Goal: Task Accomplishment & Management: Manage account settings

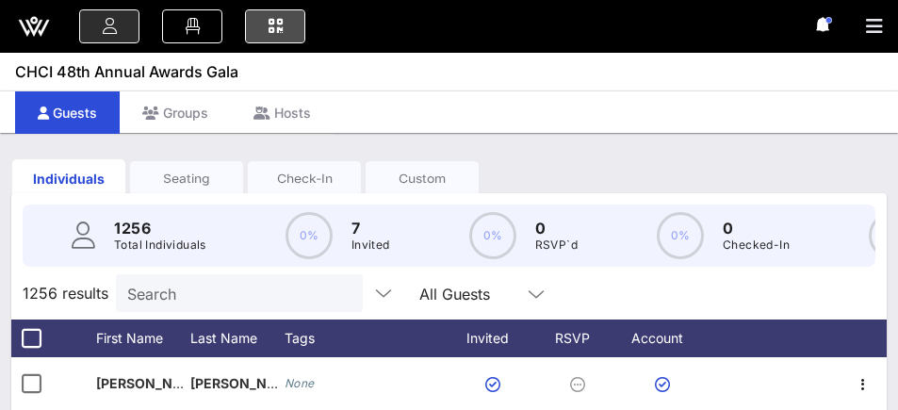
click at [268, 25] on icon at bounding box center [275, 26] width 21 height 2
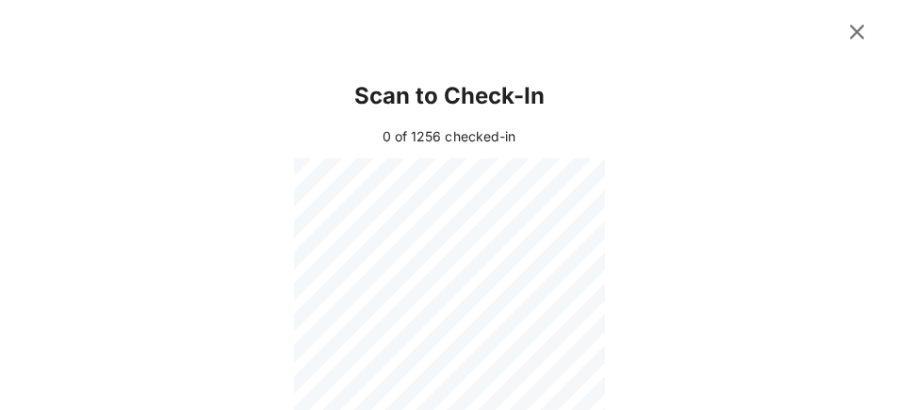
click at [863, 30] on icon at bounding box center [856, 32] width 25 height 23
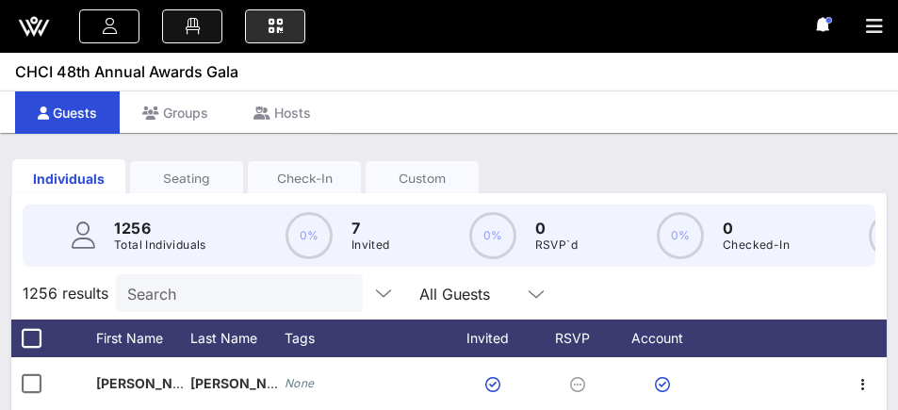
click at [192, 25] on icon at bounding box center [192, 26] width 21 height 2
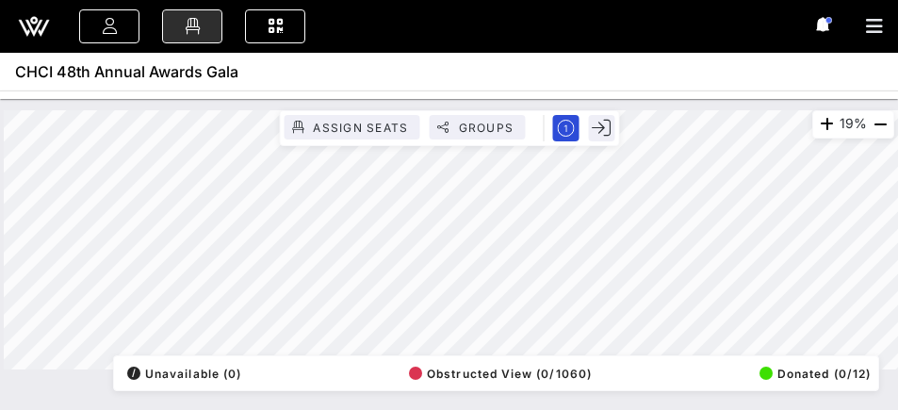
click at [881, 30] on icon "button" at bounding box center [874, 26] width 17 height 19
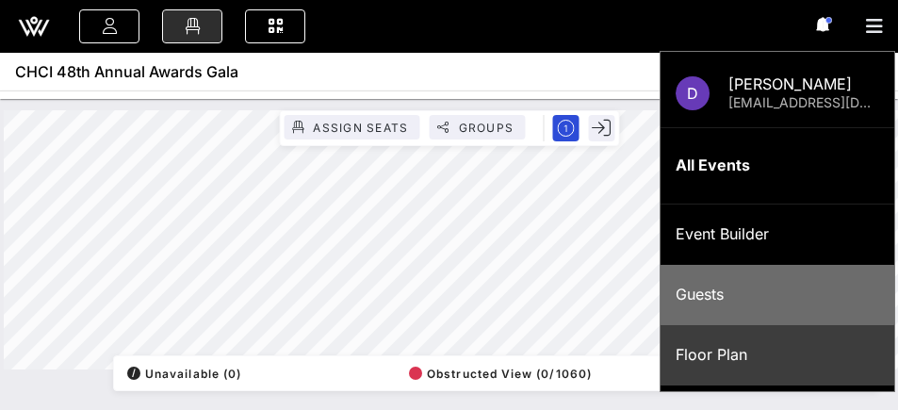
click at [738, 300] on div "Guests" at bounding box center [776, 294] width 203 height 18
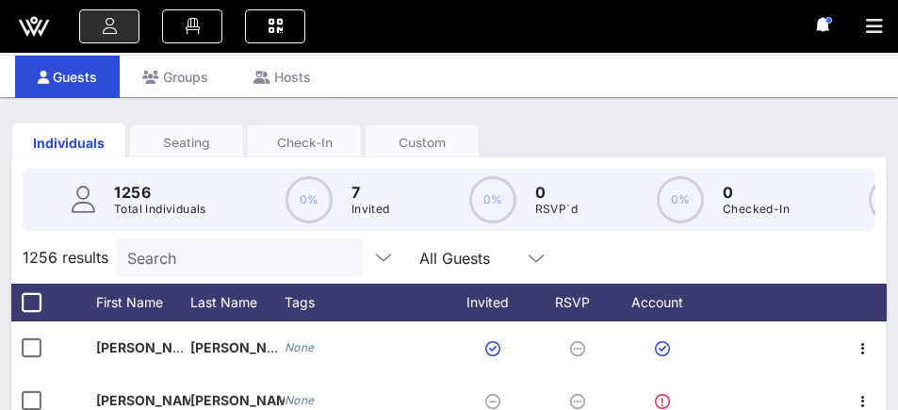
scroll to position [12, 0]
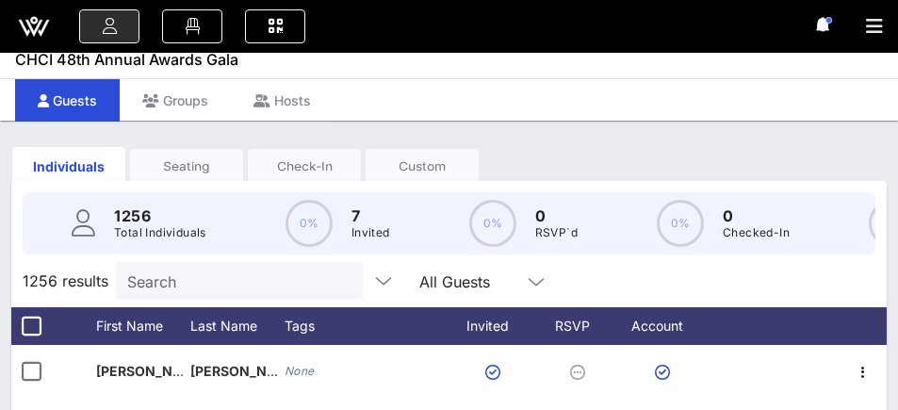
click at [225, 267] on div "Search" at bounding box center [237, 281] width 220 height 38
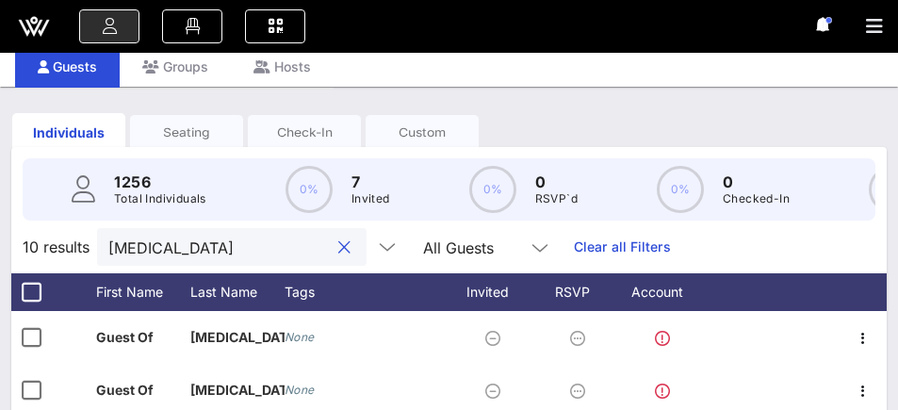
scroll to position [179, 0]
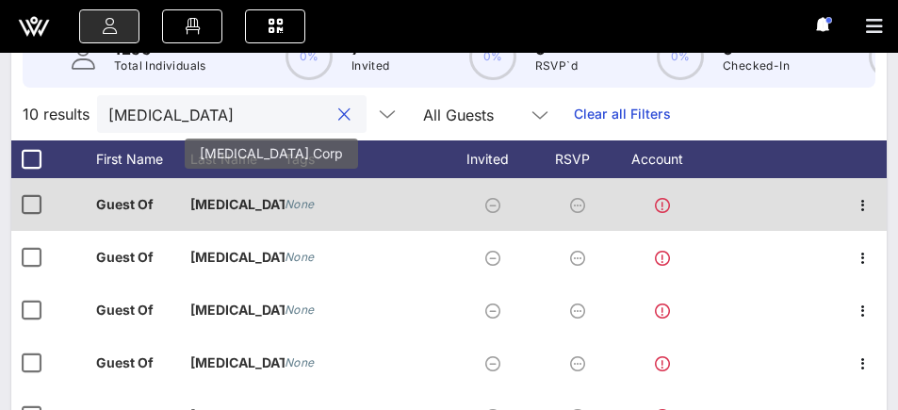
type input "[MEDICAL_DATA]"
click at [223, 215] on p "[MEDICAL_DATA] Co…" at bounding box center [237, 204] width 94 height 53
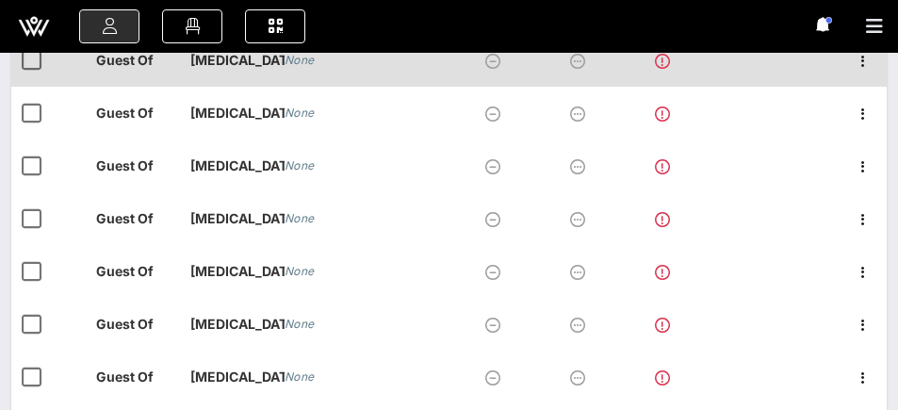
scroll to position [262, 0]
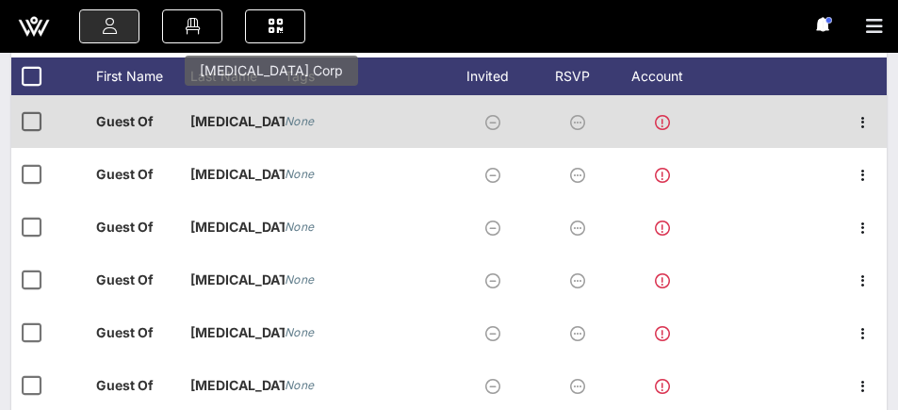
click at [232, 122] on p "[MEDICAL_DATA] Co…" at bounding box center [237, 121] width 94 height 53
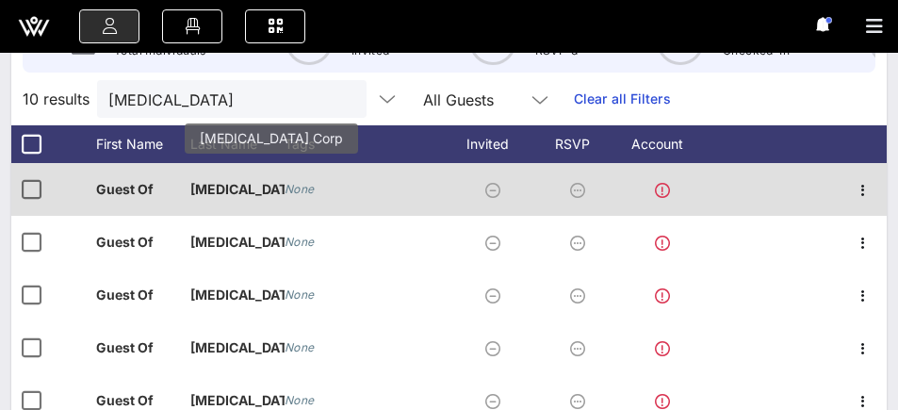
scroll to position [184, 0]
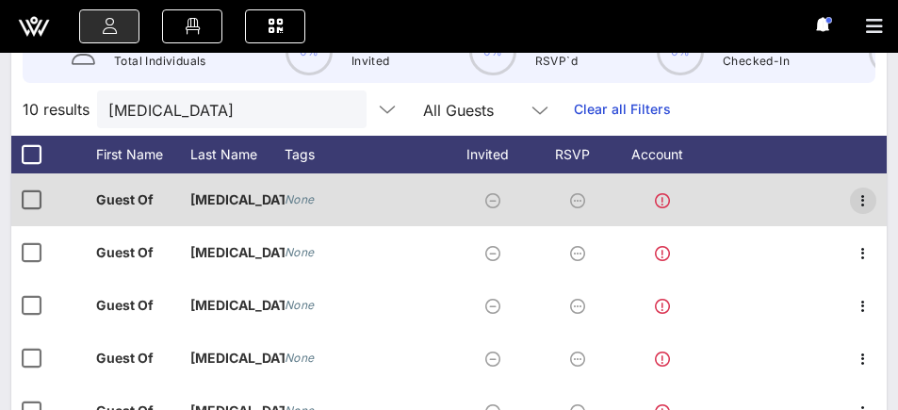
click at [863, 199] on icon "button" at bounding box center [862, 200] width 23 height 23
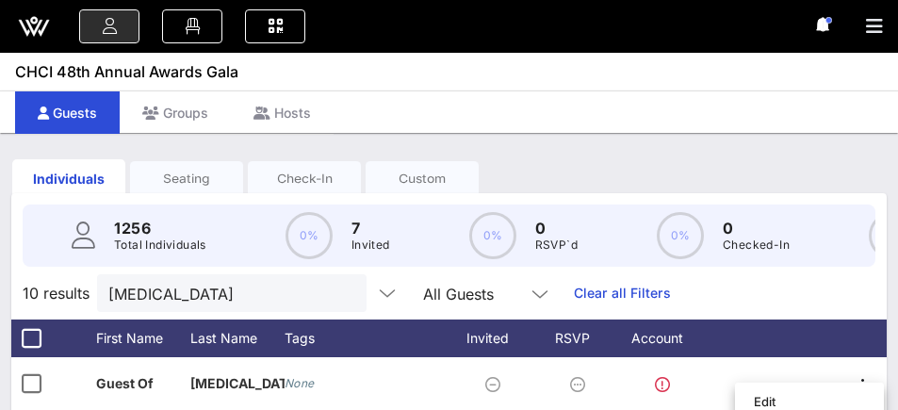
scroll to position [0, 0]
click at [218, 182] on div "Seating" at bounding box center [186, 179] width 113 height 18
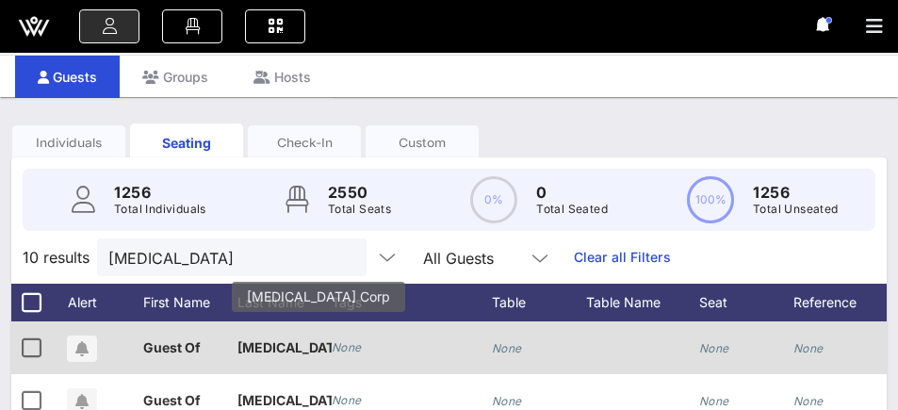
scroll to position [7, 0]
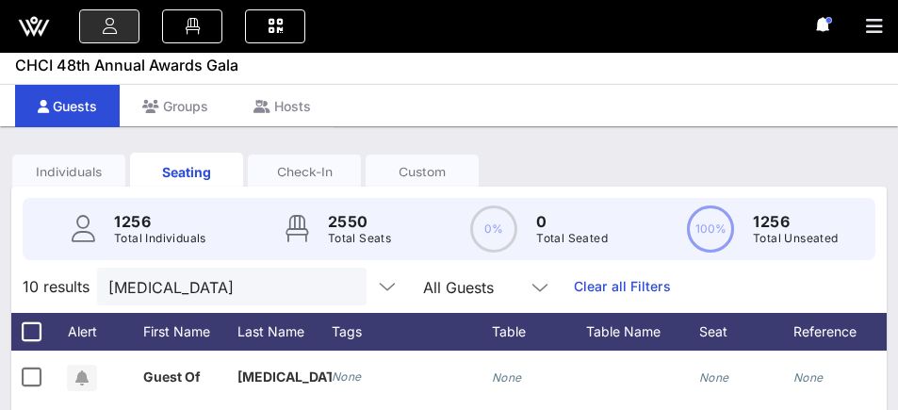
click at [302, 171] on div "Check-In" at bounding box center [304, 172] width 113 height 18
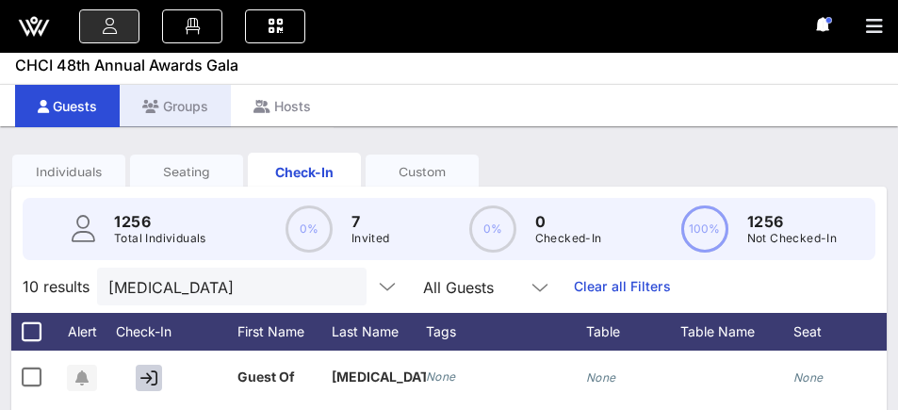
click at [210, 96] on div "Groups" at bounding box center [175, 106] width 111 height 42
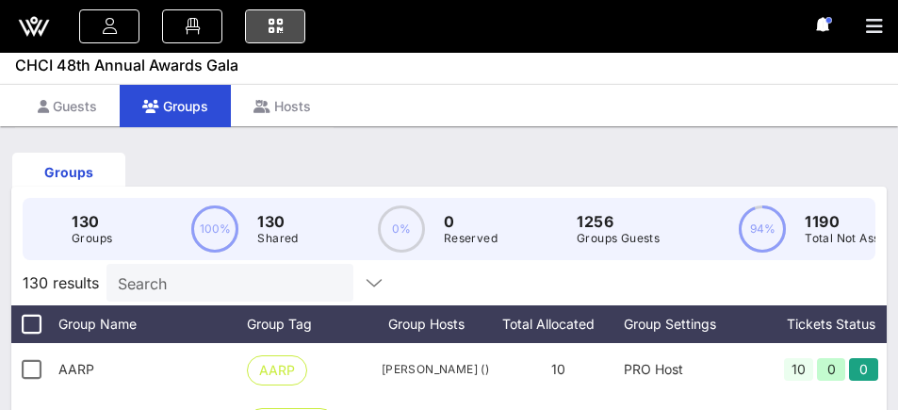
click at [284, 19] on link at bounding box center [275, 26] width 60 height 34
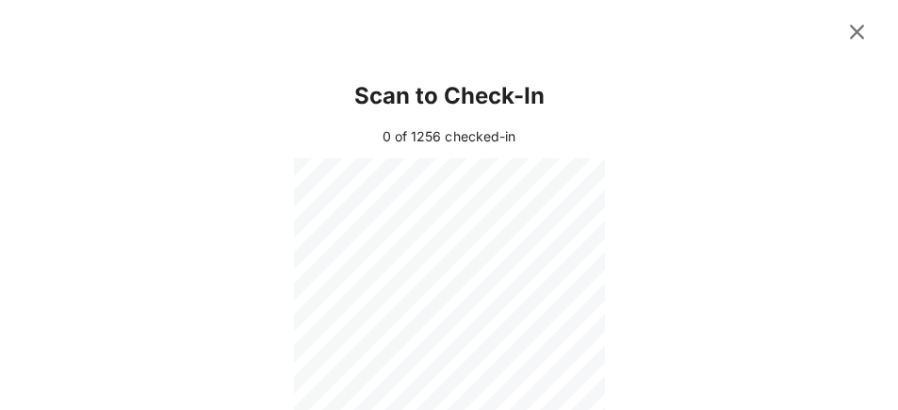
click at [858, 30] on icon at bounding box center [856, 32] width 25 height 23
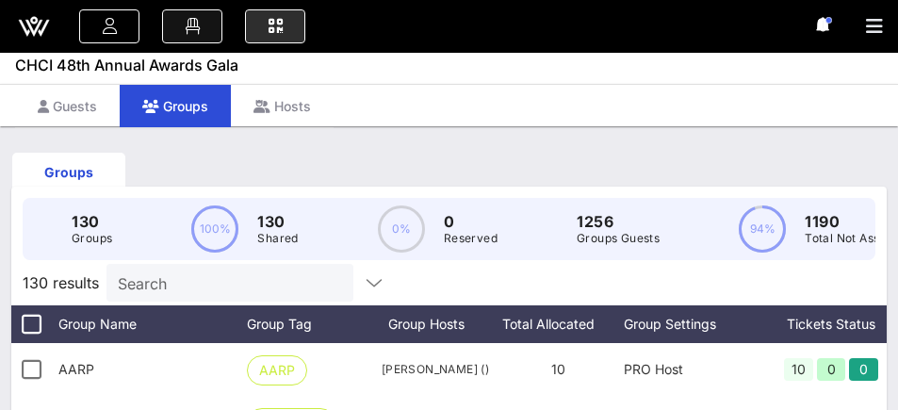
click at [189, 35] on link at bounding box center [192, 26] width 60 height 34
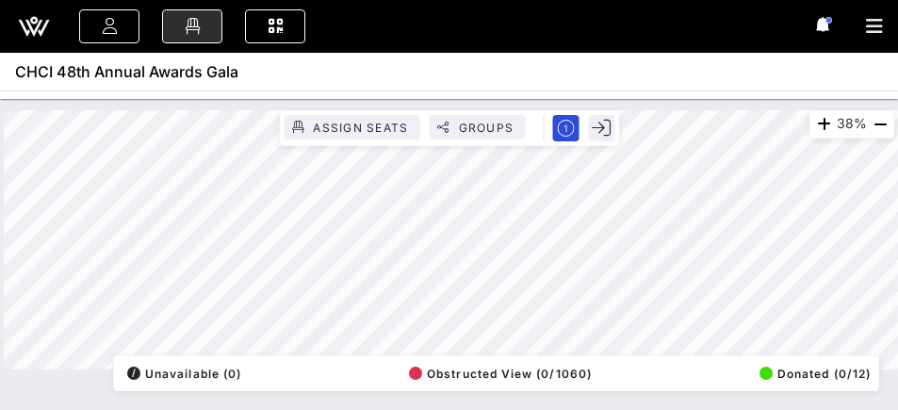
click at [541, 369] on div "38% Assign Seats Groups Exit All Reserved Shared Total Guests 1256 Total Seated…" at bounding box center [449, 239] width 890 height 259
click at [497, 369] on div "38% Assign Seats Groups Exit All Reserved Shared Total Guests 1256 Total Seated…" at bounding box center [449, 239] width 890 height 259
